Goal: Task Accomplishment & Management: Complete application form

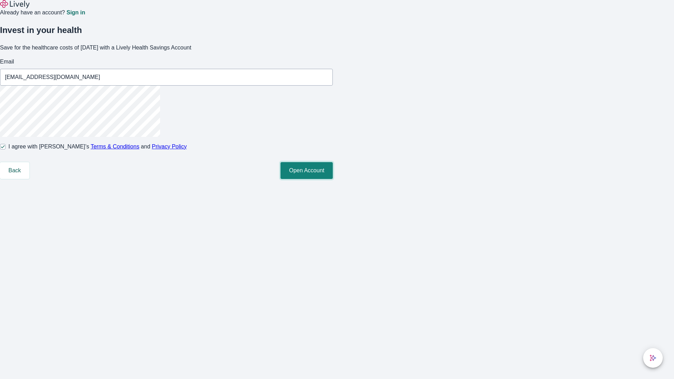
click at [333, 179] on button "Open Account" at bounding box center [307, 170] width 52 height 17
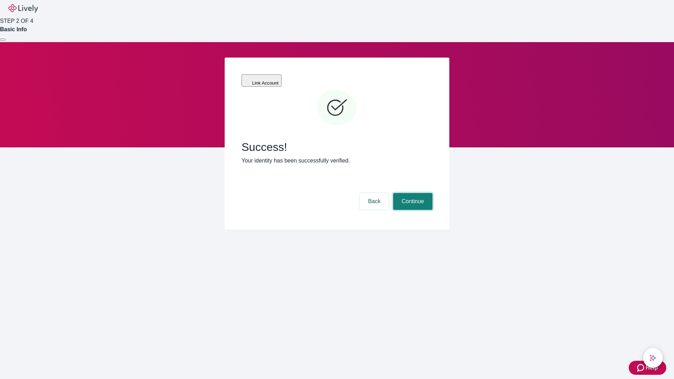
click at [412, 193] on button "Continue" at bounding box center [412, 201] width 39 height 17
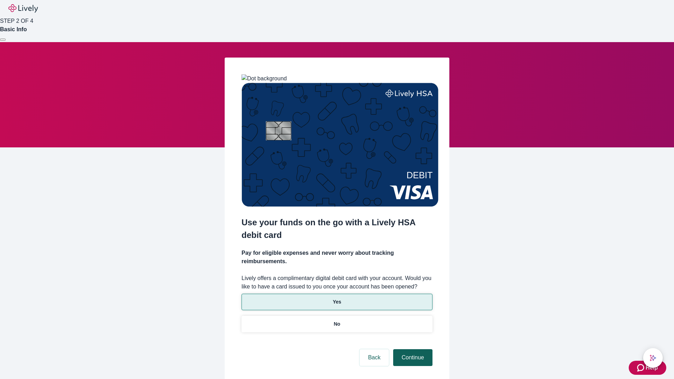
click at [337, 299] on p "Yes" at bounding box center [337, 302] width 8 height 7
click at [412, 349] on button "Continue" at bounding box center [412, 357] width 39 height 17
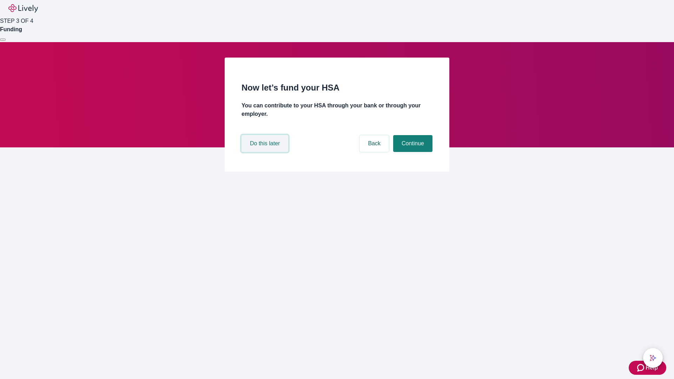
click at [266, 152] on button "Do this later" at bounding box center [265, 143] width 47 height 17
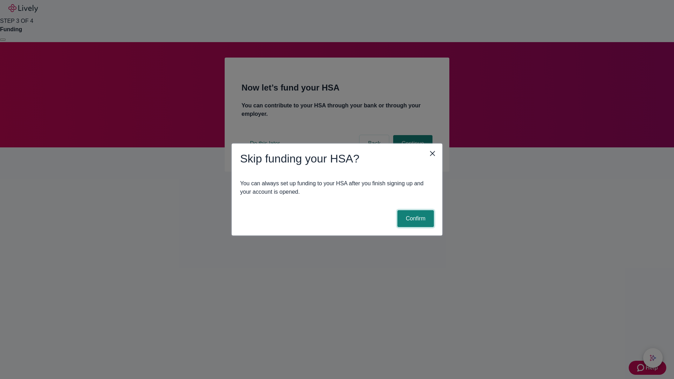
click at [415, 219] on button "Confirm" at bounding box center [416, 218] width 37 height 17
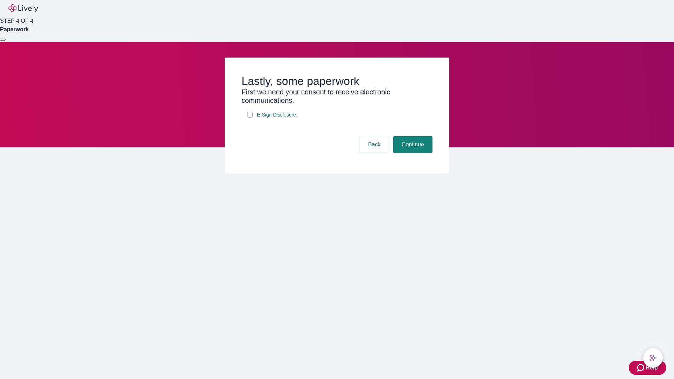
click at [250, 118] on input "E-Sign Disclosure" at bounding box center [250, 115] width 6 height 6
checkbox input "true"
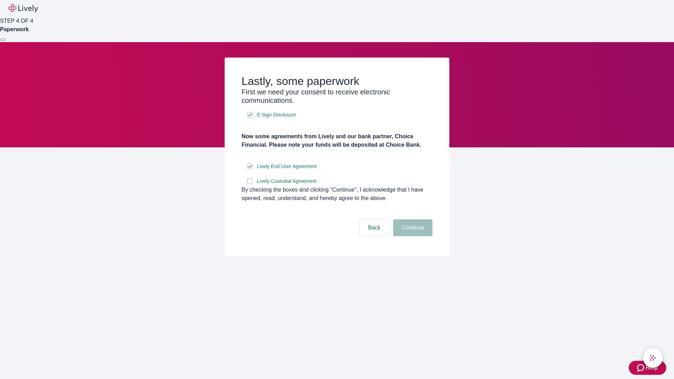
click at [250, 184] on input "Lively Custodial Agreement" at bounding box center [250, 181] width 6 height 6
checkbox input "true"
click at [412, 236] on button "Continue" at bounding box center [412, 228] width 39 height 17
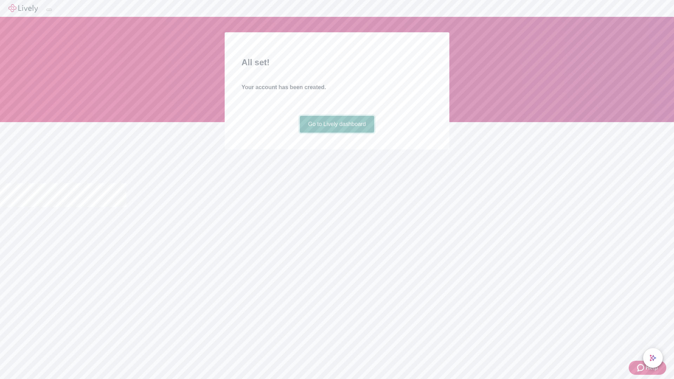
click at [337, 133] on link "Go to Lively dashboard" at bounding box center [337, 124] width 75 height 17
